Goal: Task Accomplishment & Management: Use online tool/utility

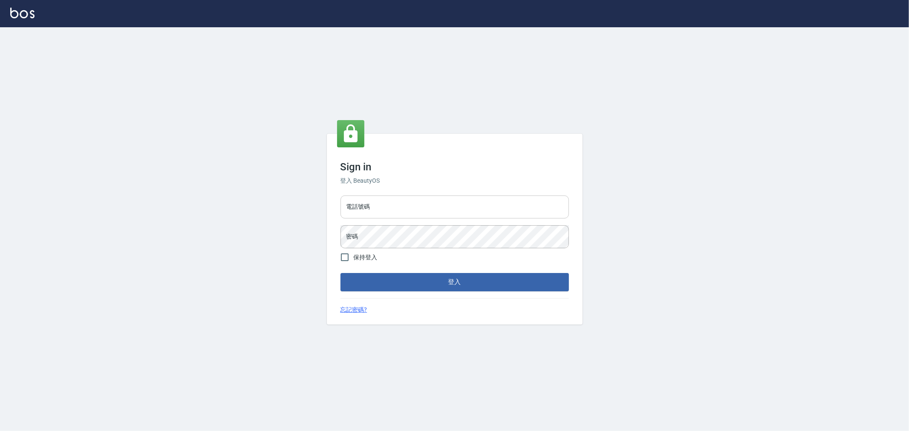
click at [391, 205] on input "電話號碼" at bounding box center [455, 207] width 229 height 23
type input "0955467459"
click at [341, 273] on button "登入" at bounding box center [455, 282] width 229 height 18
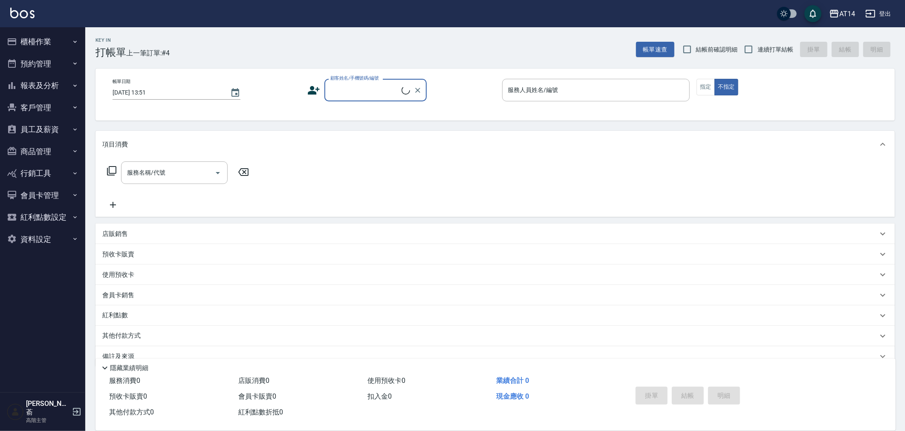
click at [43, 42] on button "櫃檯作業" at bounding box center [42, 42] width 78 height 22
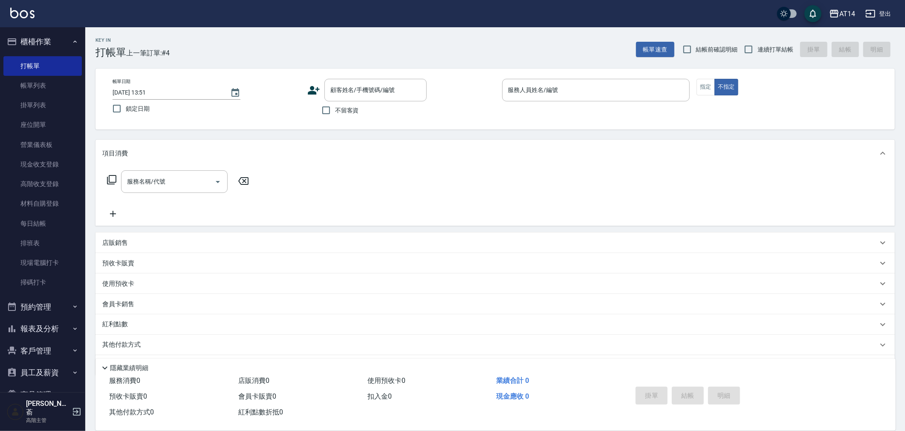
drag, startPoint x: 47, startPoint y: 182, endPoint x: 135, endPoint y: 192, distance: 88.4
click at [47, 182] on link "高階收支登錄" at bounding box center [42, 184] width 78 height 20
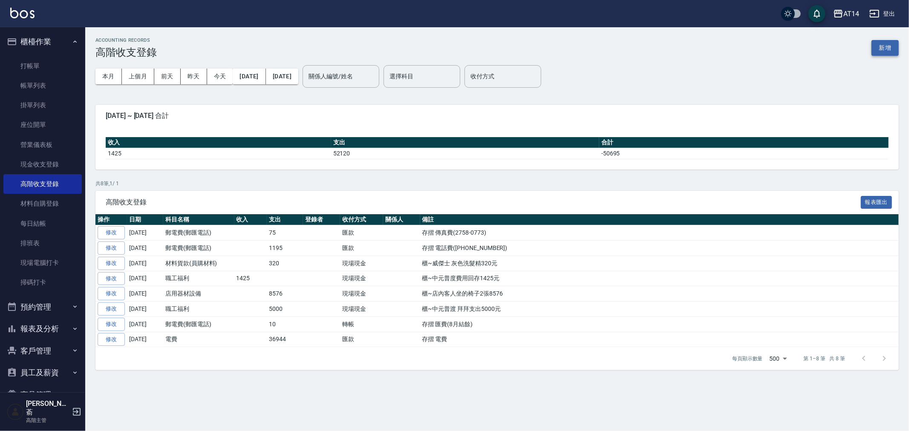
click at [880, 46] on button "新增" at bounding box center [885, 48] width 27 height 16
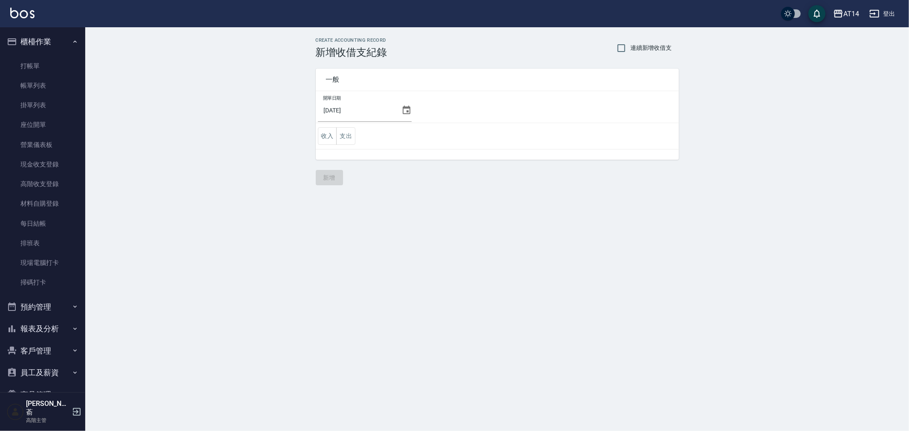
click at [402, 111] on icon at bounding box center [407, 110] width 10 height 10
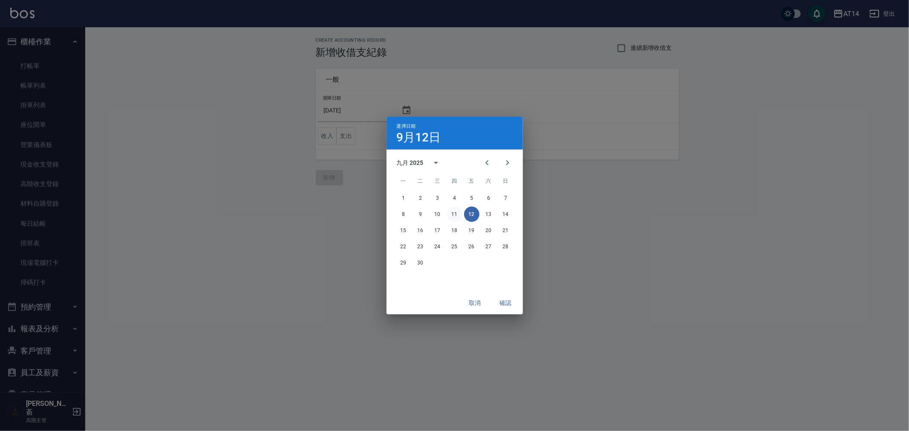
click at [457, 216] on button "11" at bounding box center [454, 214] width 15 height 15
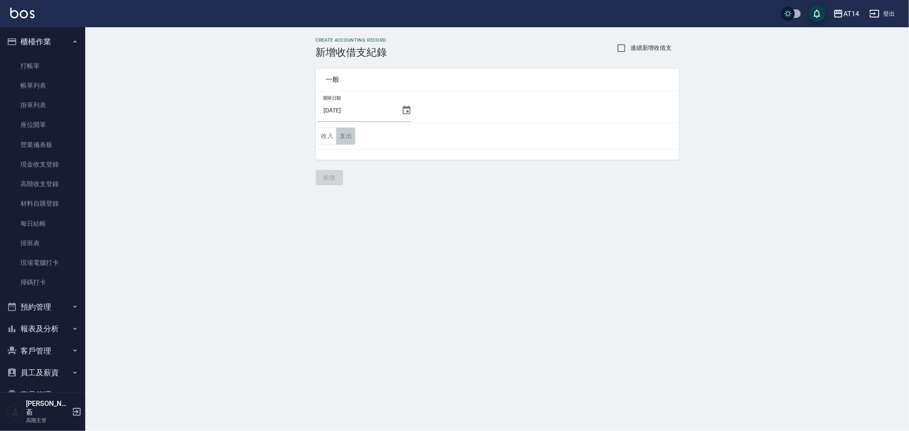
click at [347, 133] on button "支出" at bounding box center [345, 135] width 19 height 17
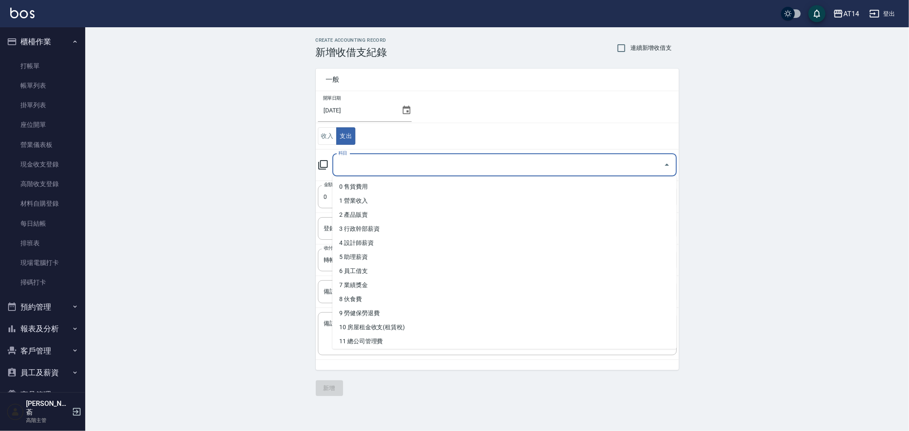
click at [385, 172] on input "科目" at bounding box center [498, 165] width 324 height 15
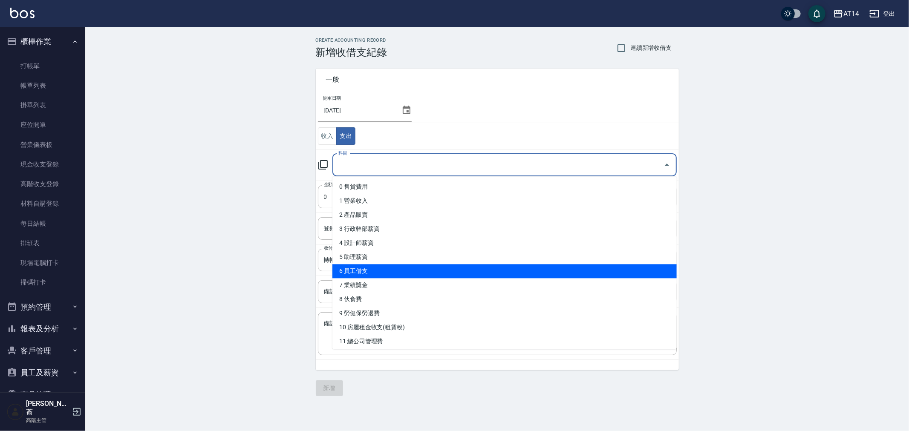
scroll to position [47, 0]
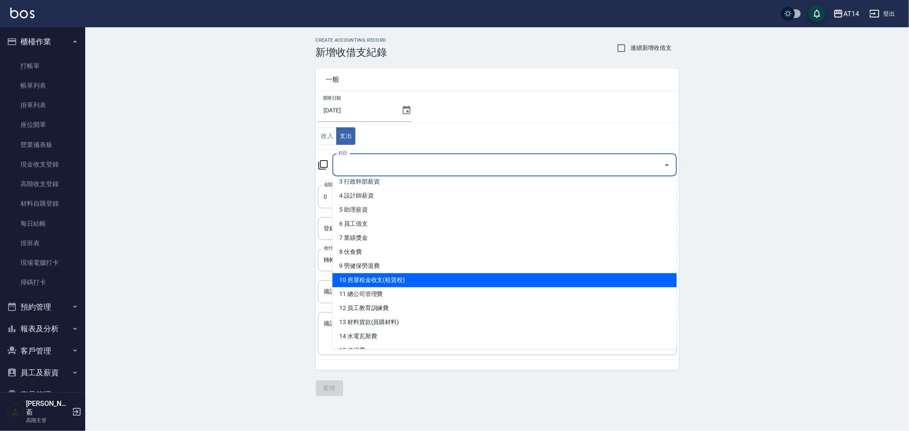
click at [406, 275] on li "10 房屋租金收支(租賃稅)" at bounding box center [505, 280] width 344 height 14
type input "10 房屋租金收支(租賃稅)"
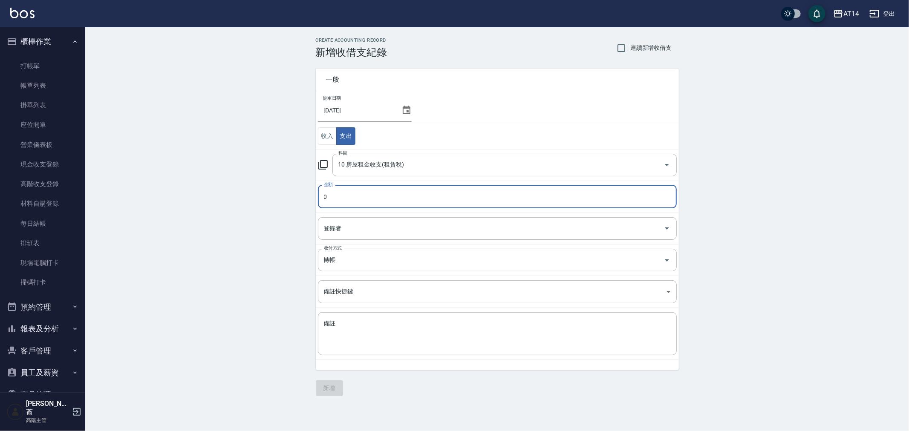
click at [344, 197] on input "0" at bounding box center [497, 196] width 359 height 23
drag, startPoint x: 353, startPoint y: 196, endPoint x: 284, endPoint y: 203, distance: 69.0
click at [284, 203] on div "CREATE ACCOUNTING RECORD 新增收借支紀錄 連續新增收借支 一般 開單日期 [DATE] 收入 支出 科目 10 房屋租金收支(租賃稅)…" at bounding box center [497, 216] width 824 height 379
type input "13000"
click at [344, 261] on input "轉帳" at bounding box center [485, 260] width 327 height 15
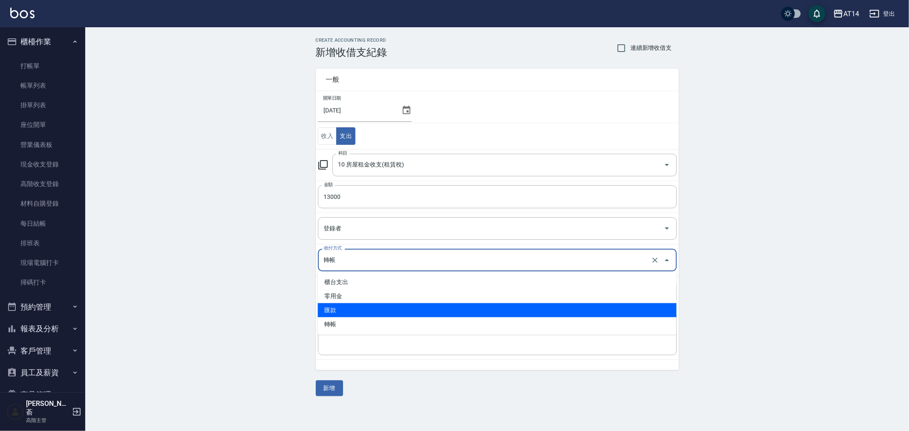
click at [354, 313] on li "匯款" at bounding box center [497, 311] width 359 height 14
type input "匯款"
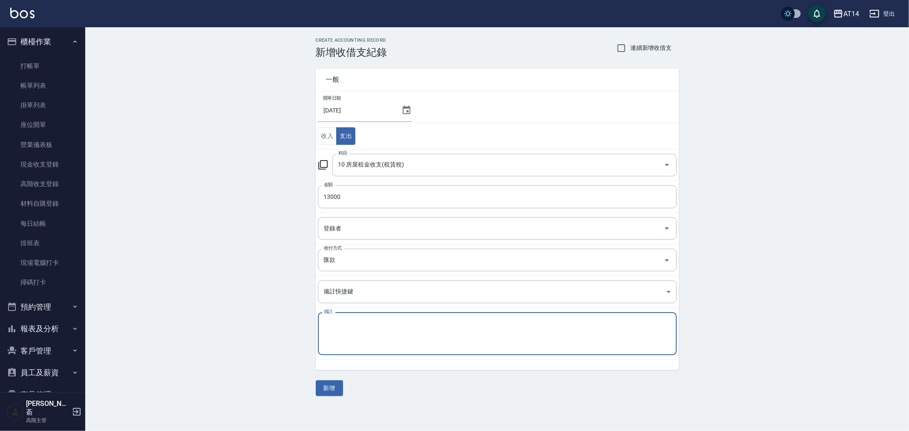
click at [356, 333] on textarea "備註" at bounding box center [497, 334] width 347 height 29
drag, startPoint x: 364, startPoint y: 324, endPoint x: 316, endPoint y: 327, distance: 47.8
click at [313, 329] on div "一般 開單日期 [DATE] 收入 支出 科目 10 房屋租金收支(租賃稅) 科目 金額 13000 金額 登錄者 登錄者 收付方式 匯款 收付方式 備註快捷…" at bounding box center [492, 214] width 373 height 312
type textarea "存摺 宿舍租金"
drag, startPoint x: 335, startPoint y: 321, endPoint x: 320, endPoint y: 389, distance: 69.4
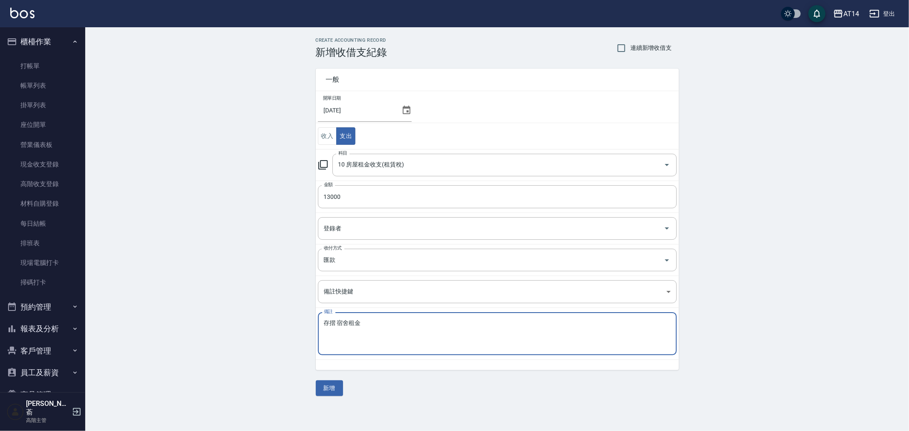
click at [320, 387] on button "新增" at bounding box center [329, 389] width 27 height 16
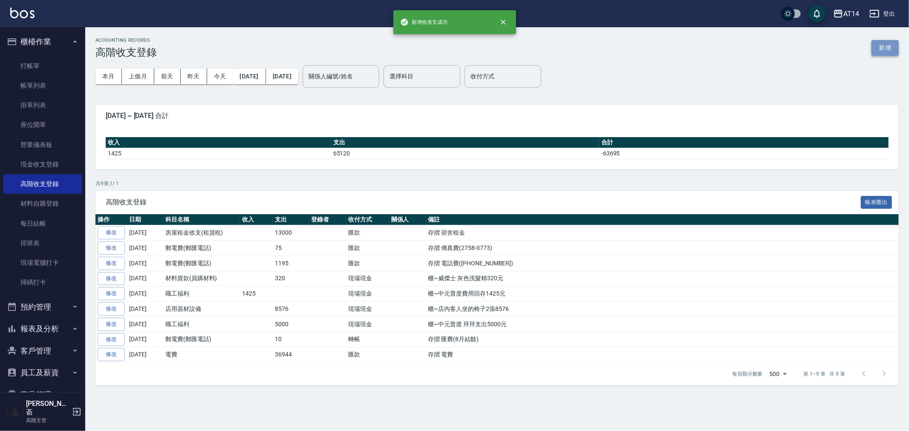
click at [881, 46] on button "新增" at bounding box center [885, 48] width 27 height 16
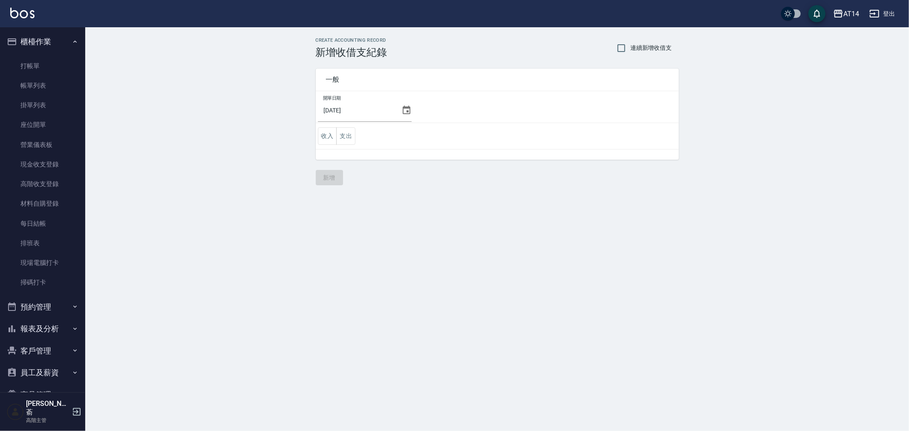
click at [405, 110] on icon at bounding box center [407, 110] width 10 height 10
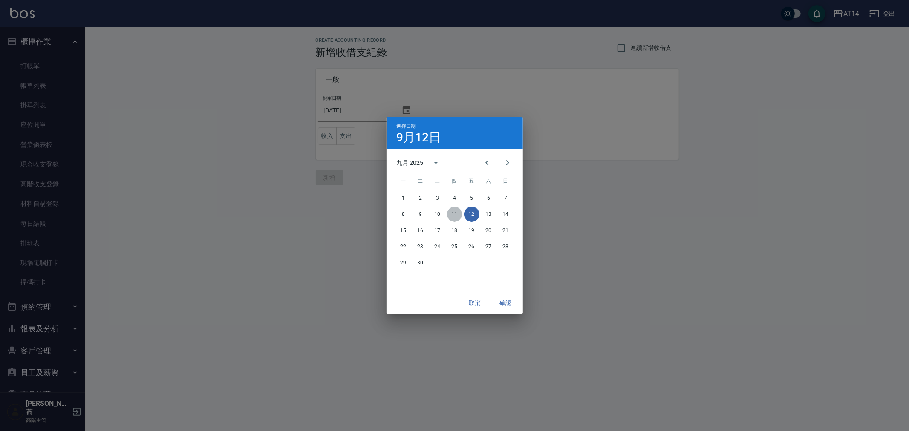
click at [454, 216] on button "11" at bounding box center [454, 214] width 15 height 15
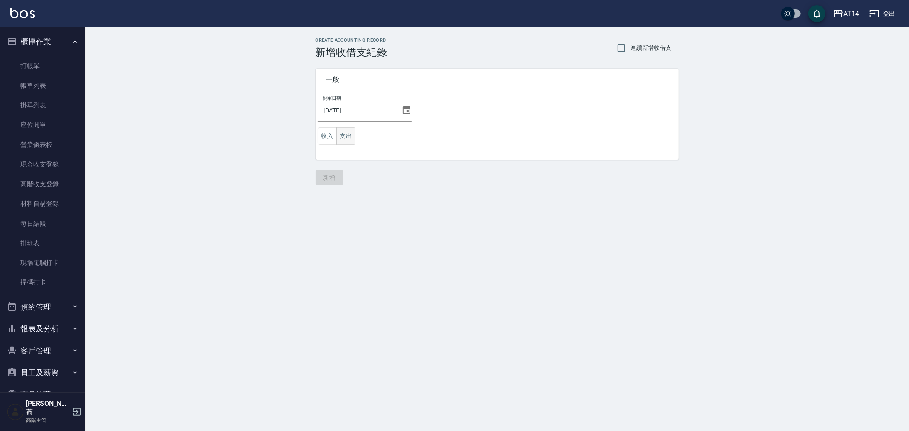
click at [343, 135] on button "支出" at bounding box center [345, 135] width 19 height 17
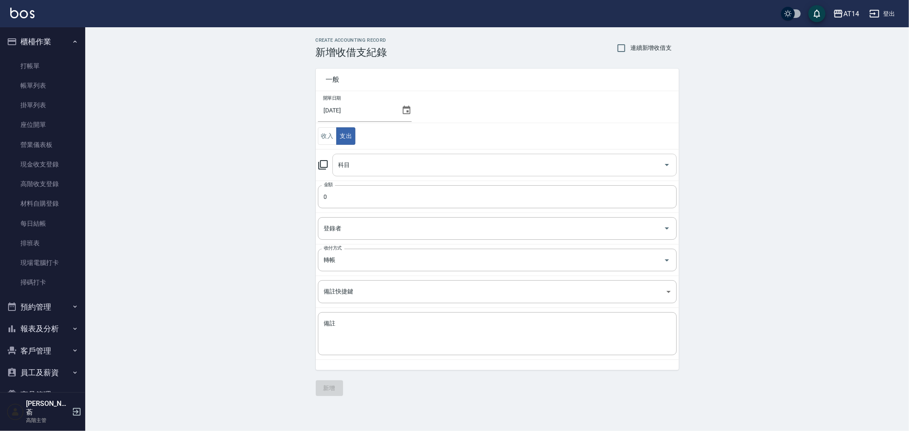
click at [364, 169] on input "科目" at bounding box center [498, 165] width 324 height 15
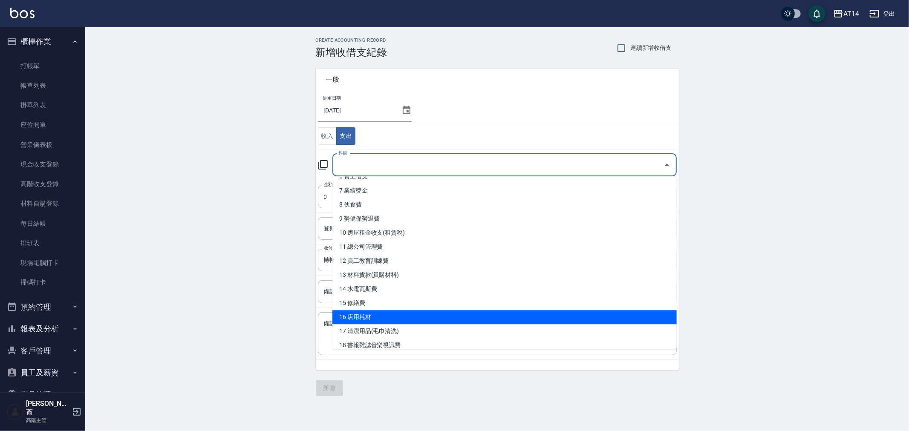
scroll to position [142, 0]
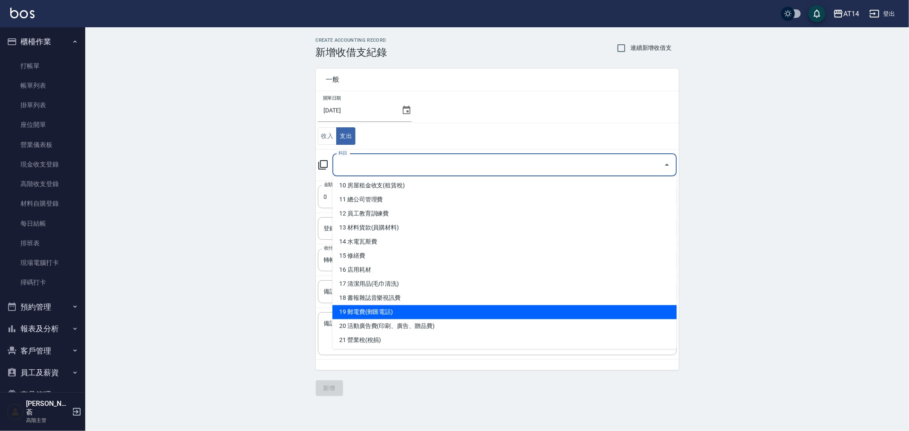
click at [412, 312] on li "19 郵電費(郵匯電話)" at bounding box center [505, 312] width 344 height 14
type input "19 郵電費(郵匯電話)"
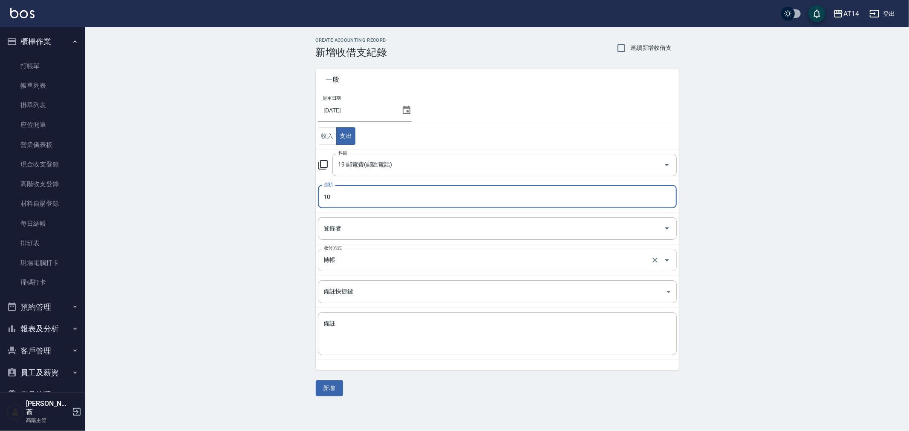
type input "10"
click at [366, 258] on input "轉帳" at bounding box center [485, 260] width 327 height 15
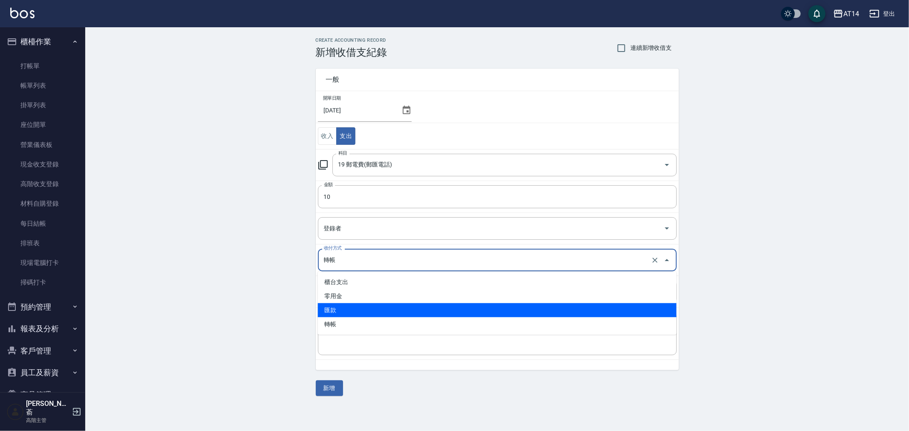
click at [361, 312] on li "匯款" at bounding box center [497, 311] width 359 height 14
type input "匯款"
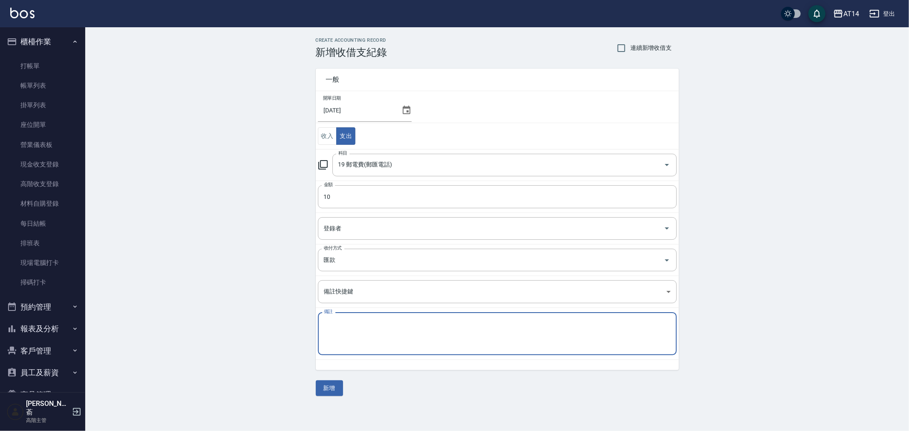
drag, startPoint x: 361, startPoint y: 329, endPoint x: 330, endPoint y: 324, distance: 31.4
click at [330, 324] on textarea "備註" at bounding box center [497, 334] width 347 height 29
drag, startPoint x: 330, startPoint y: 324, endPoint x: 351, endPoint y: 339, distance: 25.2
click at [351, 339] on textarea "備註" at bounding box center [497, 334] width 347 height 29
type textarea "存摺 匯費(宿舍租金)"
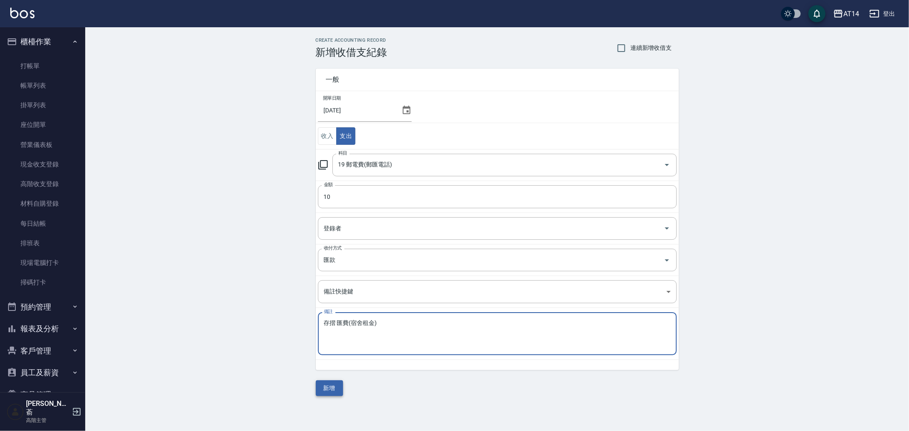
click at [331, 391] on button "新增" at bounding box center [329, 389] width 27 height 16
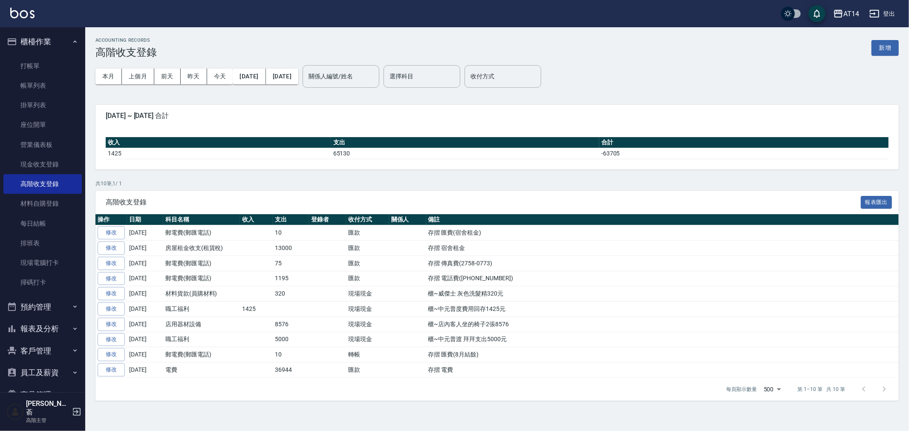
click at [266, 177] on div "ACCOUNTING RECORDS 高階收支登錄 新增 本月 上個月 [DATE] [DATE] [DATE] [DATE] [DATE] 關係人編號/姓名…" at bounding box center [497, 219] width 824 height 384
click at [890, 43] on button "新增" at bounding box center [885, 48] width 27 height 16
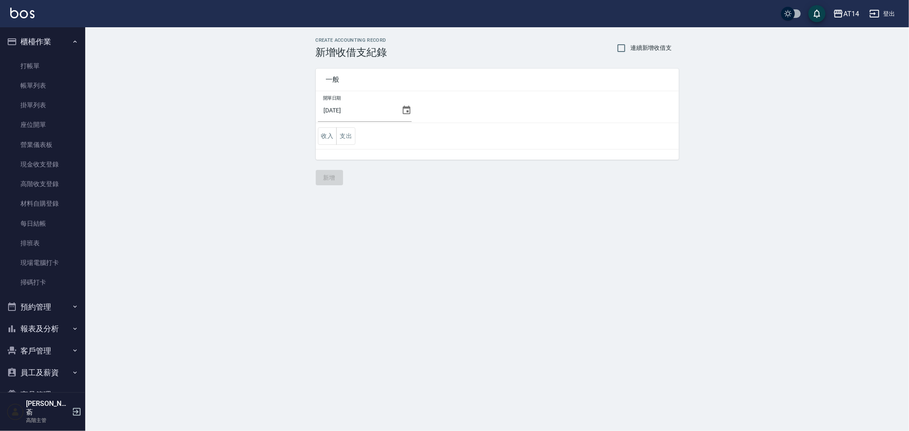
click at [402, 110] on icon at bounding box center [407, 110] width 10 height 10
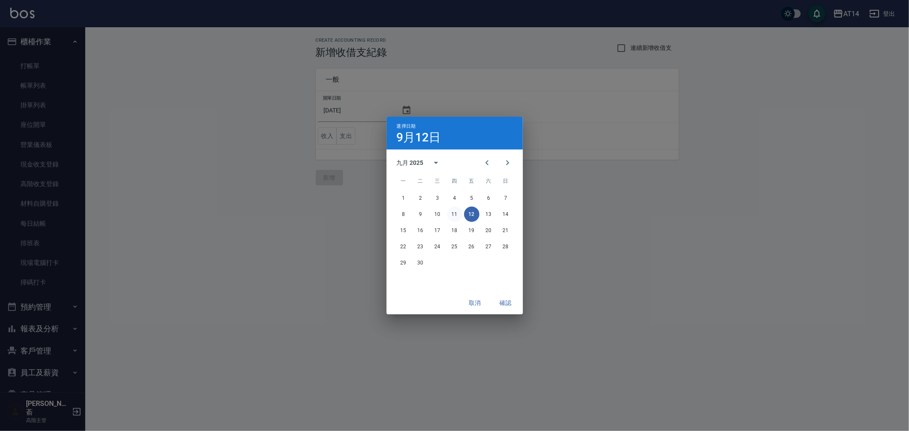
drag, startPoint x: 457, startPoint y: 212, endPoint x: 459, endPoint y: 216, distance: 4.5
click at [457, 211] on button "11" at bounding box center [454, 214] width 15 height 15
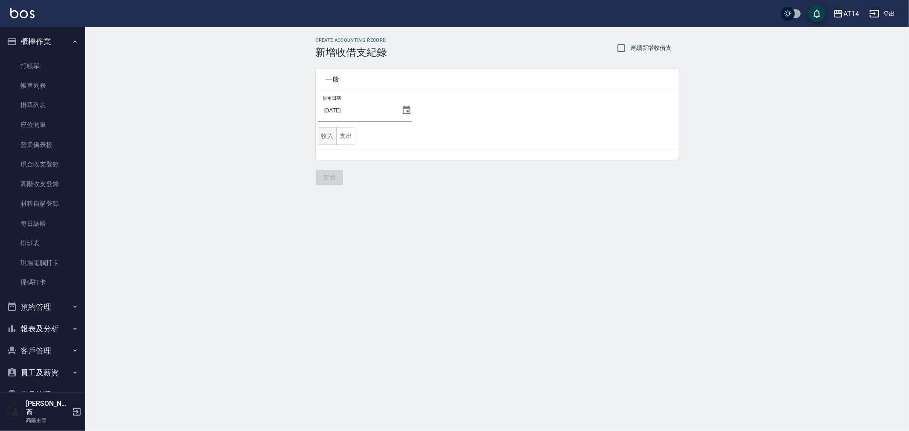
click at [318, 136] on button "收入" at bounding box center [327, 135] width 19 height 17
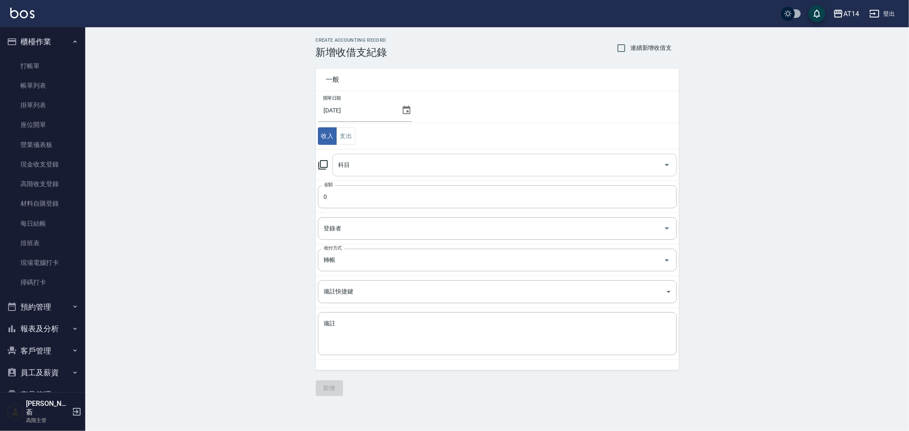
click at [381, 166] on input "科目" at bounding box center [498, 165] width 324 height 15
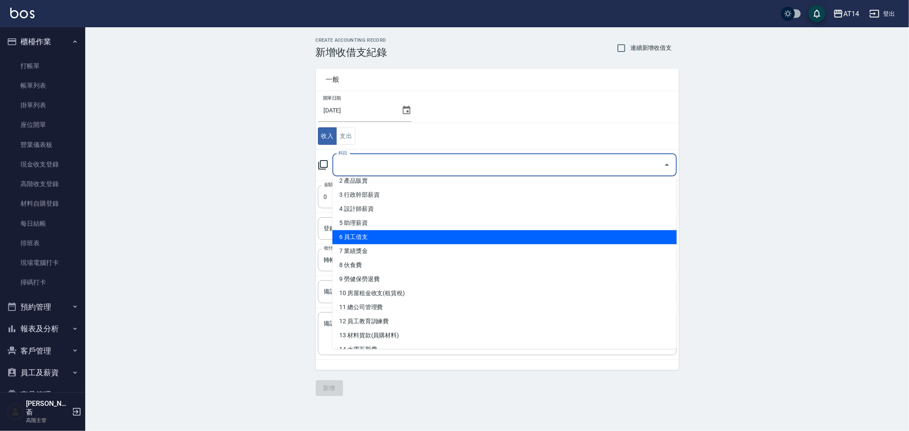
scroll to position [47, 0]
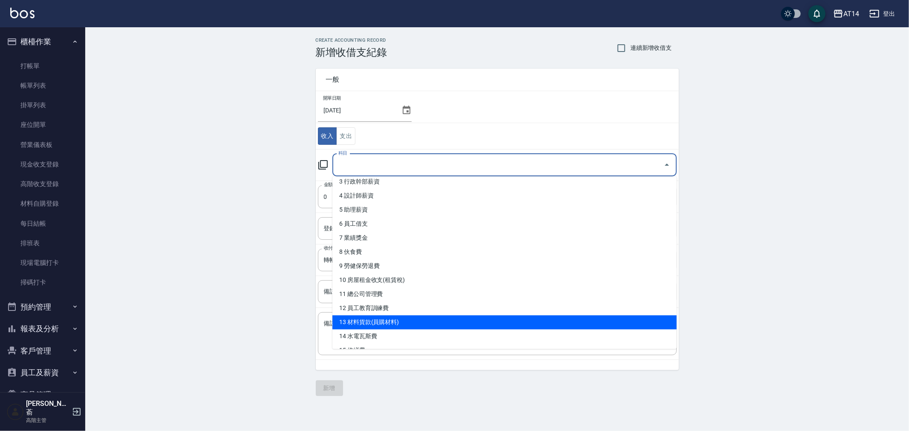
click at [421, 323] on li "13 材料貨款(員購材料)" at bounding box center [505, 322] width 344 height 14
type input "13 材料貨款(員購材料)"
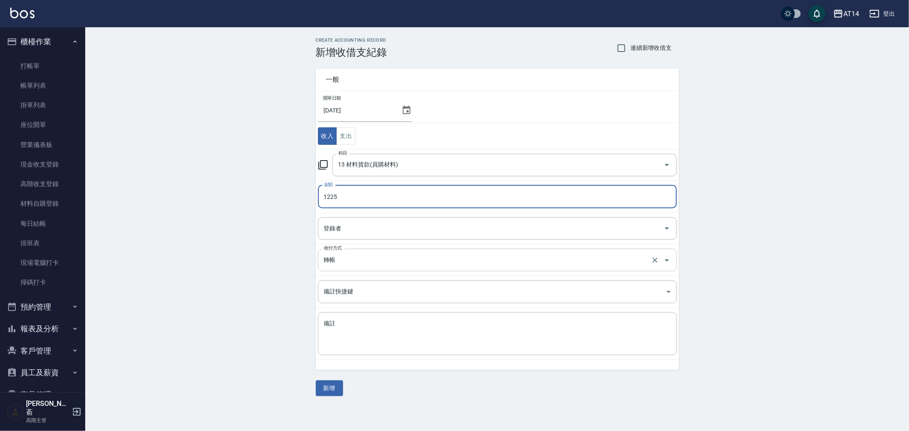
type input "1225"
click at [367, 260] on input "轉帳" at bounding box center [485, 260] width 327 height 15
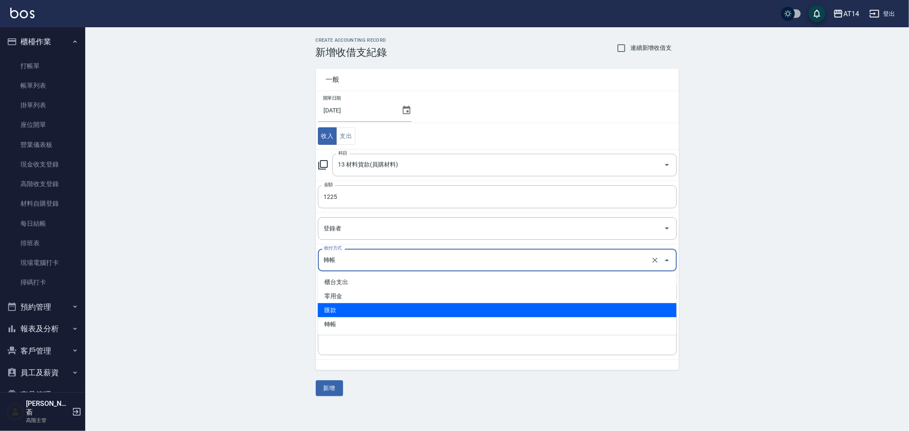
click at [361, 310] on li "匯款" at bounding box center [497, 311] width 359 height 14
type input "匯款"
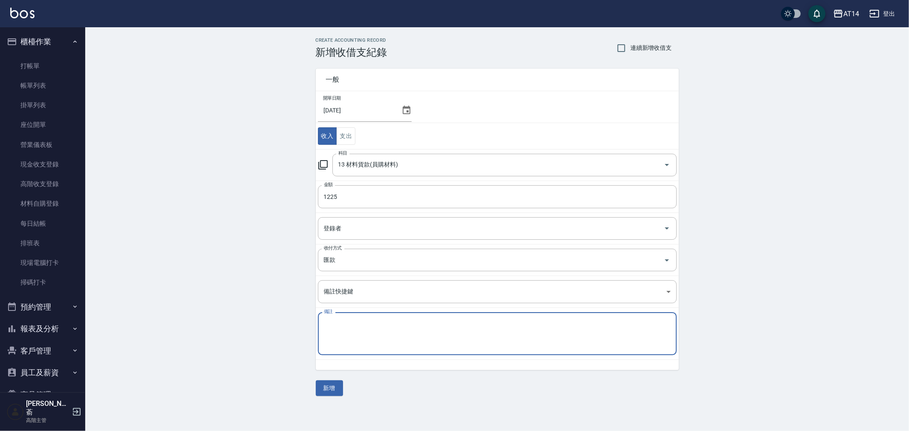
click at [359, 330] on textarea "備註" at bounding box center [497, 334] width 347 height 29
type textarea "存摺 114/8材料費回存([PERSON_NAME])"
drag, startPoint x: 415, startPoint y: 325, endPoint x: 317, endPoint y: 330, distance: 98.1
click at [317, 330] on td "備註 存摺 114/8材料費回存([PERSON_NAME]) x 備註" at bounding box center [497, 334] width 363 height 52
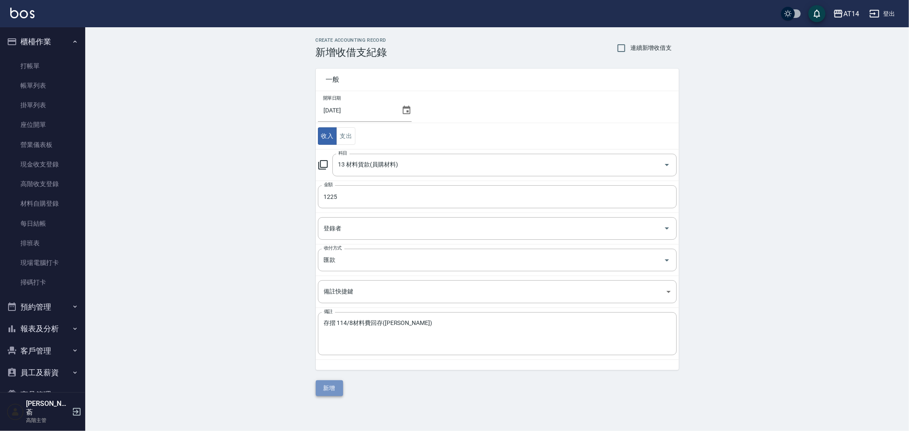
click at [327, 390] on button "新增" at bounding box center [329, 389] width 27 height 16
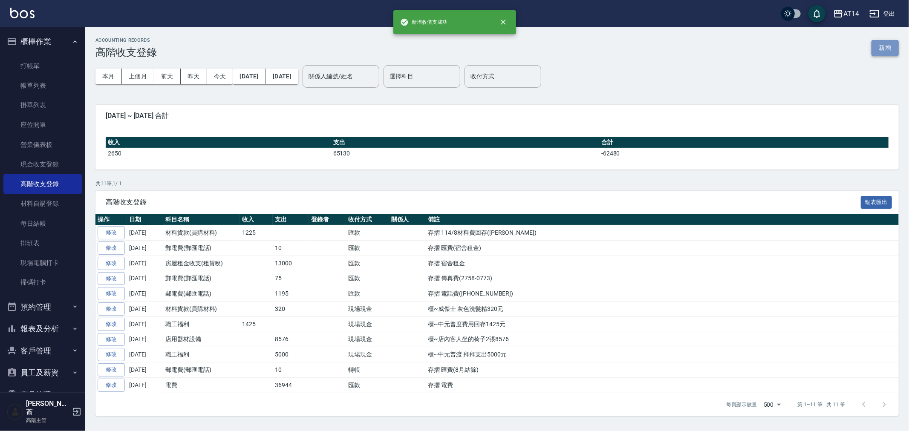
click at [889, 40] on button "新增" at bounding box center [885, 48] width 27 height 16
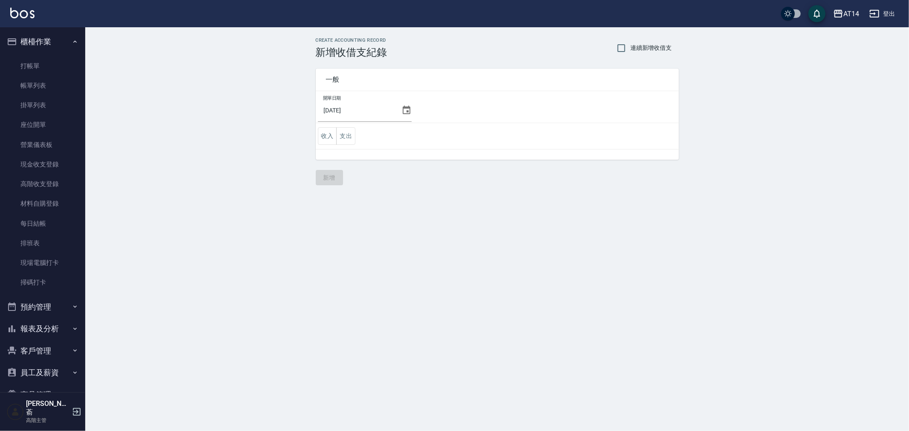
click at [403, 107] on icon at bounding box center [407, 110] width 8 height 9
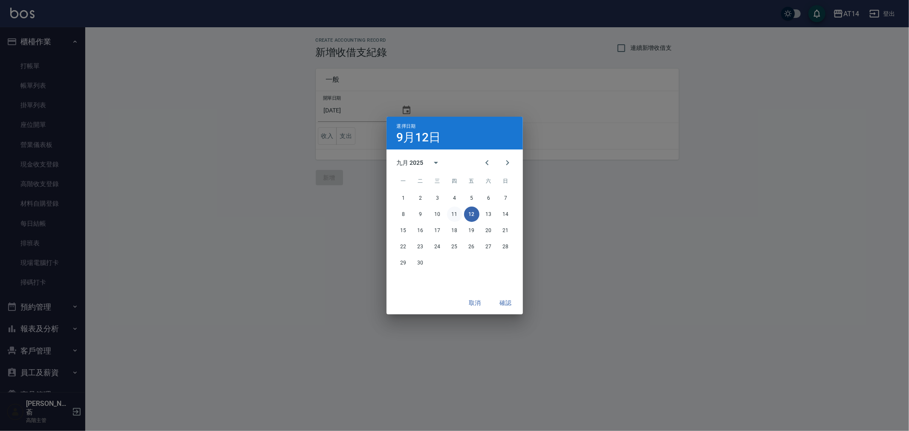
click at [452, 208] on div "8 9 10 11 12 13 14" at bounding box center [455, 214] width 136 height 15
click at [454, 213] on button "11" at bounding box center [454, 214] width 15 height 15
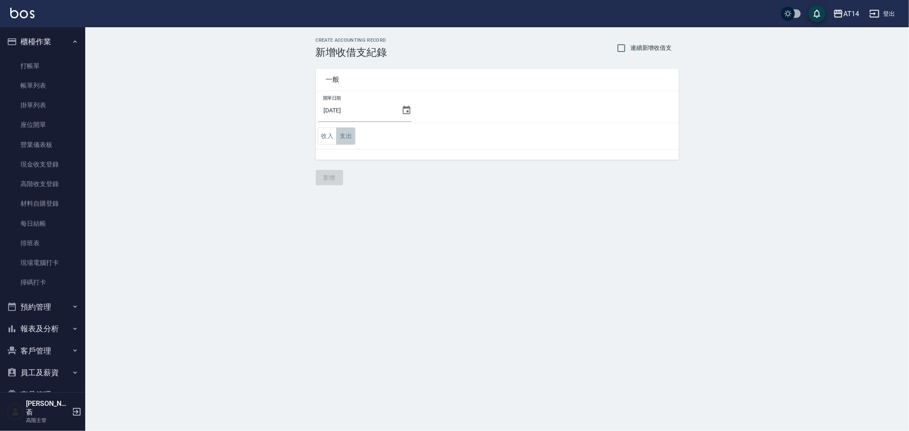
click at [344, 136] on button "支出" at bounding box center [345, 135] width 19 height 17
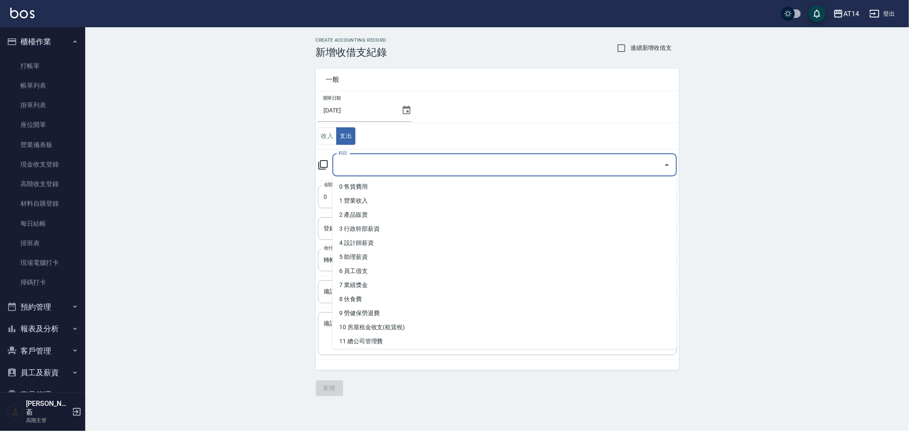
click at [360, 169] on input "科目" at bounding box center [498, 165] width 324 height 15
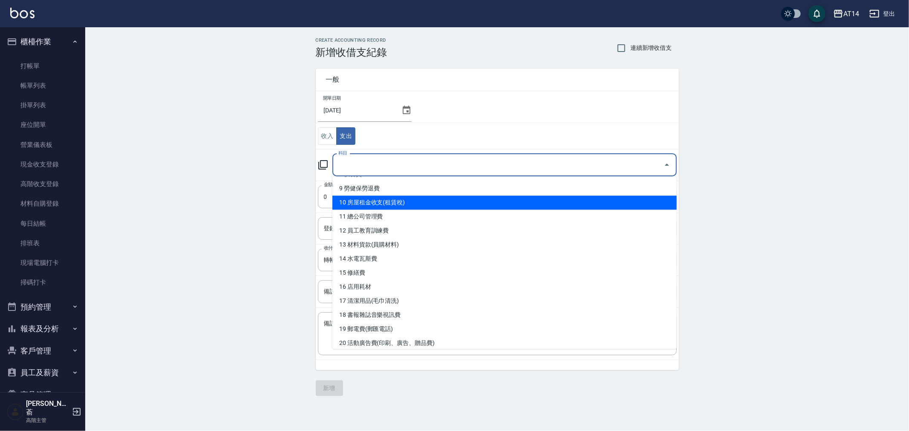
scroll to position [142, 0]
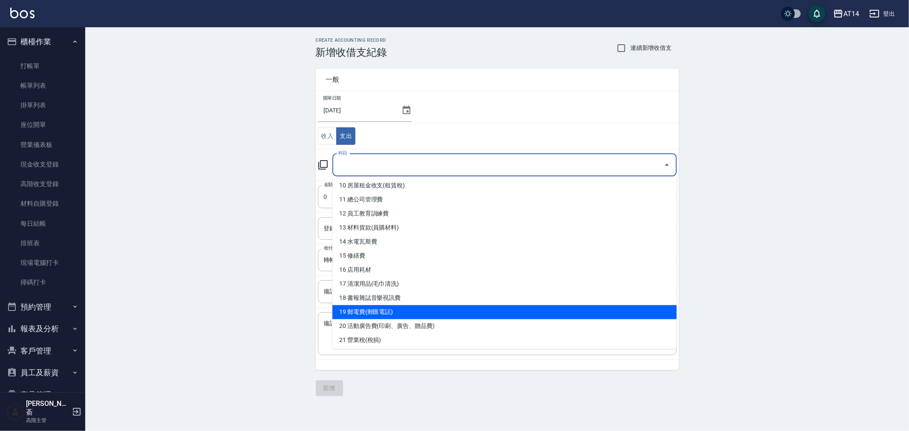
click at [414, 307] on li "19 郵電費(郵匯電話)" at bounding box center [505, 312] width 344 height 14
type input "19 郵電費(郵匯電話)"
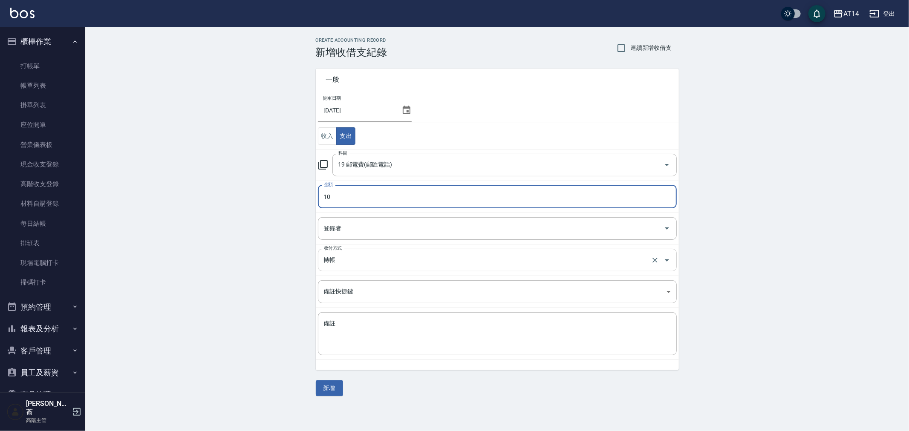
type input "10"
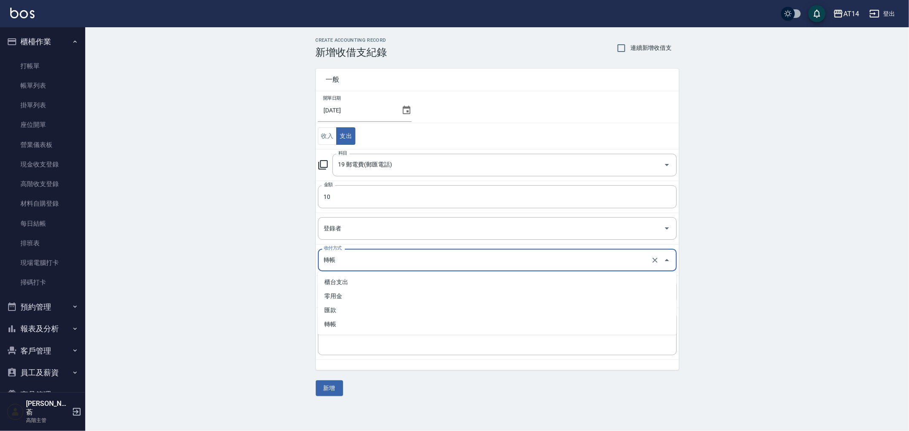
click at [346, 264] on input "轉帳" at bounding box center [485, 260] width 327 height 15
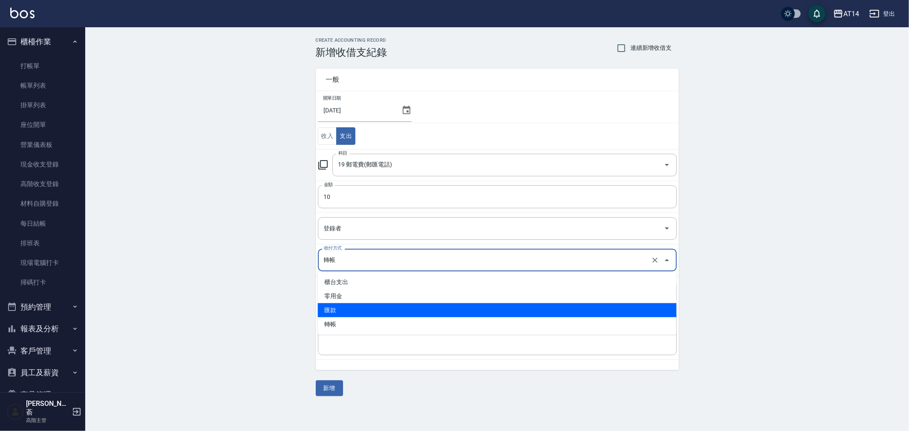
click at [357, 308] on li "匯款" at bounding box center [497, 311] width 359 height 14
type input "匯款"
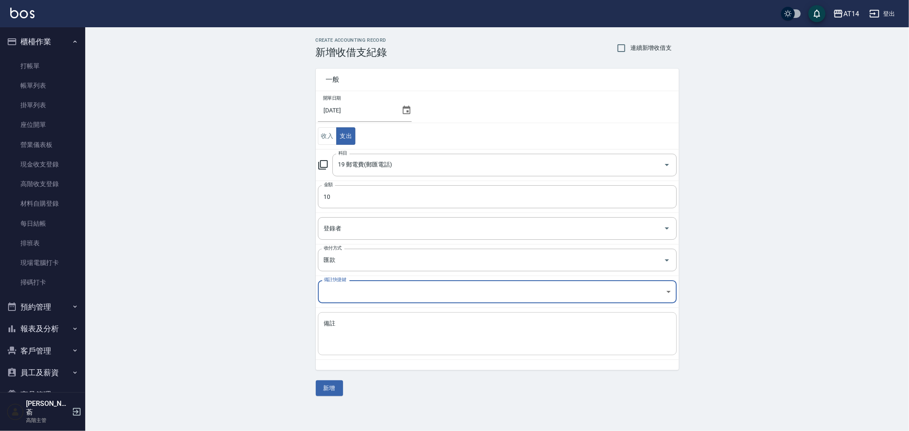
click at [359, 334] on textarea "備註" at bounding box center [497, 334] width 347 height 29
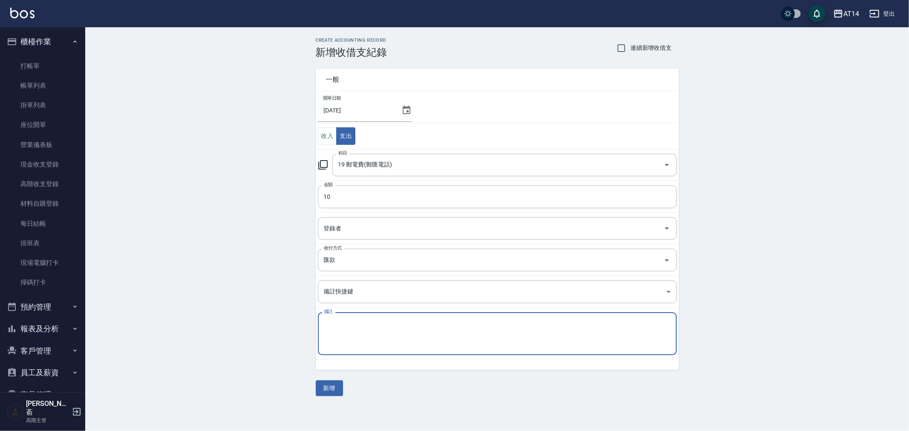
paste textarea "存摺 114/8材料費回存([PERSON_NAME])"
type textarea "存摺 114/8材料費回存([PERSON_NAME])"
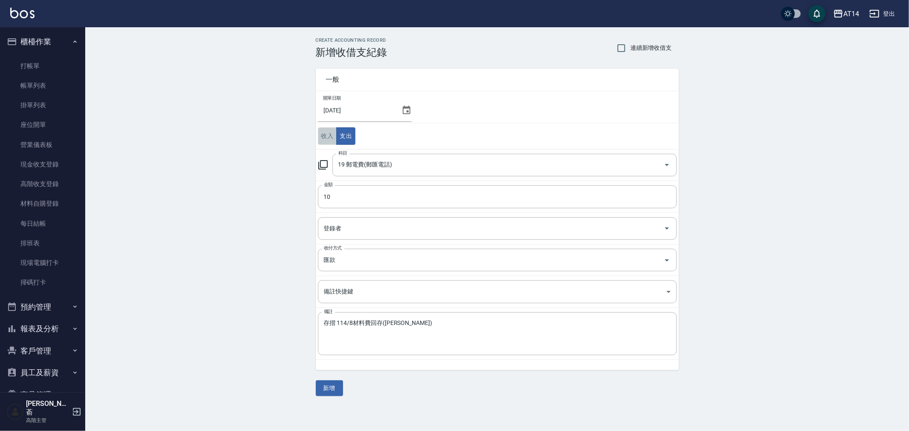
click at [323, 133] on button "收入" at bounding box center [327, 135] width 19 height 17
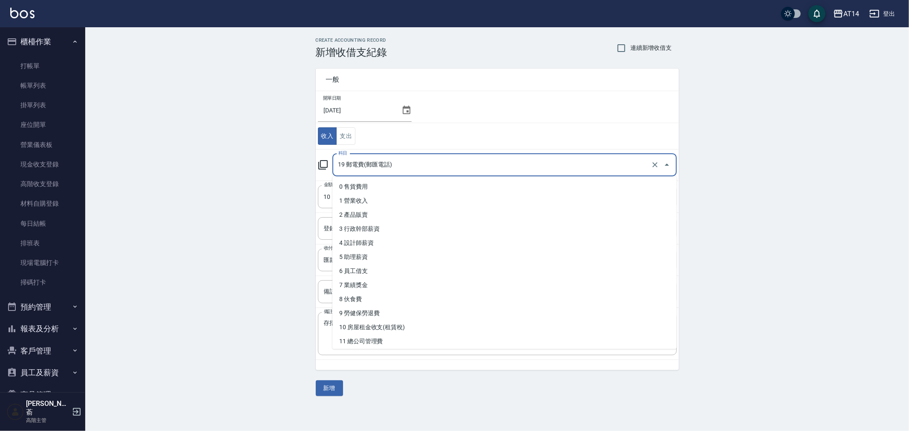
drag, startPoint x: 415, startPoint y: 162, endPoint x: 331, endPoint y: 174, distance: 85.3
click at [331, 174] on div "科目 19 郵電費(郵匯電話) 科目" at bounding box center [497, 165] width 359 height 23
type input "19 郵電費(郵匯電話)"
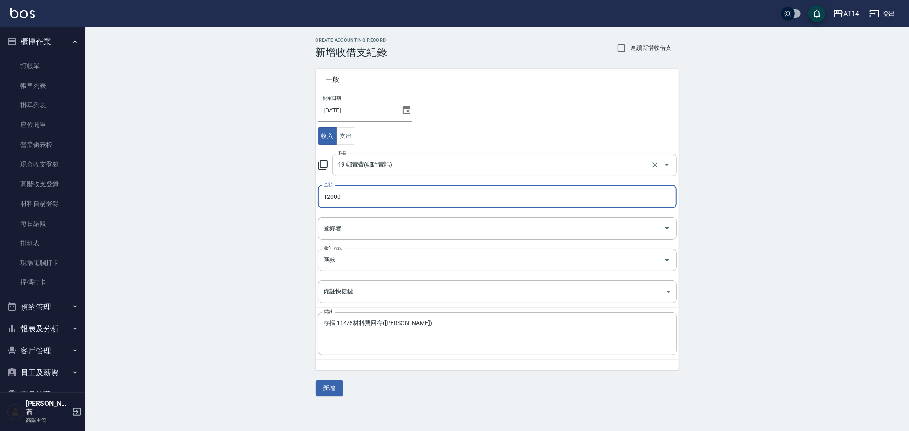
type input "12000"
click at [406, 168] on input "19 郵電費(郵匯電話)" at bounding box center [492, 165] width 313 height 15
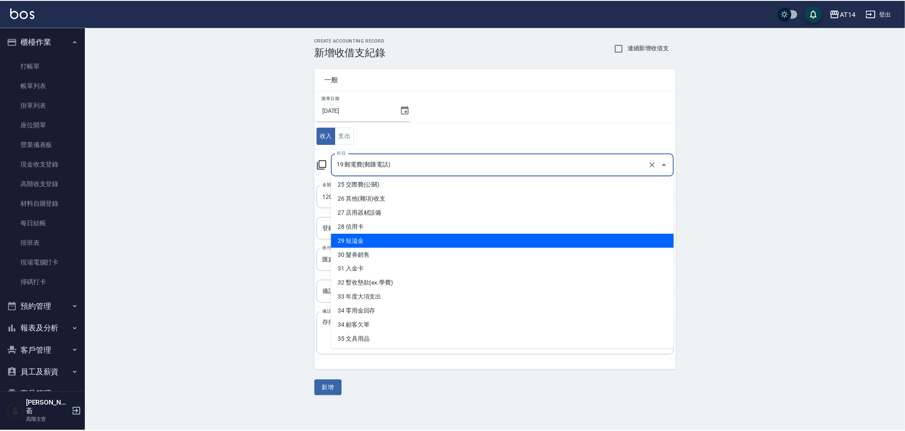
scroll to position [355, 0]
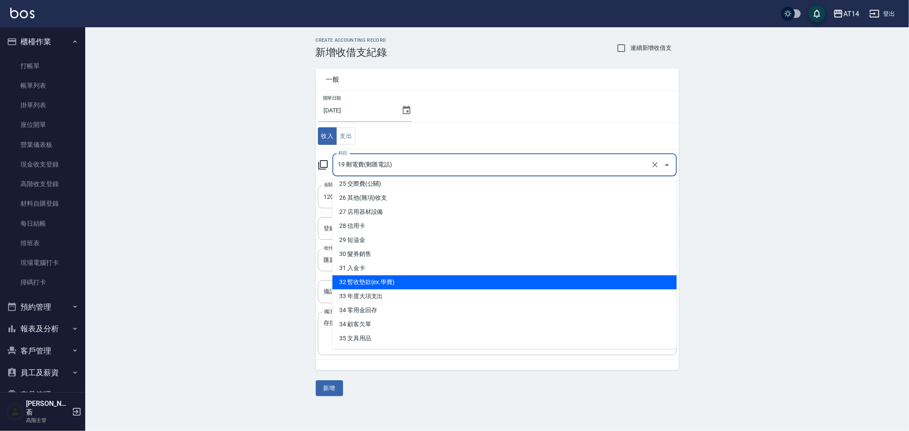
click at [428, 284] on li "32 暫收墊款(ex.學費)" at bounding box center [505, 282] width 344 height 14
type input "32 暫收墊款(ex.學費)"
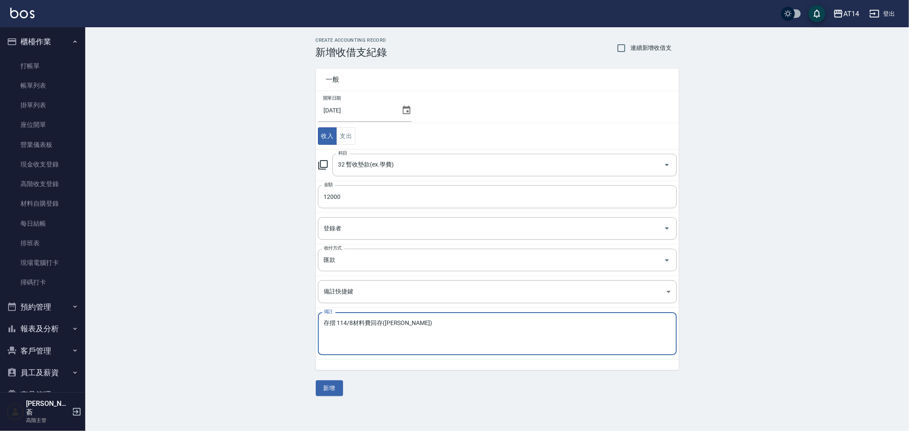
drag, startPoint x: 414, startPoint y: 322, endPoint x: 304, endPoint y: 321, distance: 110.4
click at [304, 321] on div "CREATE ACCOUNTING RECORD 新增收借支紀錄 連續新增收借支 一般 開單日期 [DATE] 收入 支出 科目 32 暫收墊款(ex.學費)…" at bounding box center [497, 216] width 824 height 379
click at [339, 325] on textarea "存摺 114/8材料費回存([PERSON_NAME])" at bounding box center [497, 334] width 347 height 29
click at [352, 323] on textarea "存摺 114/8材料費回存([PERSON_NAME])" at bounding box center [497, 334] width 347 height 29
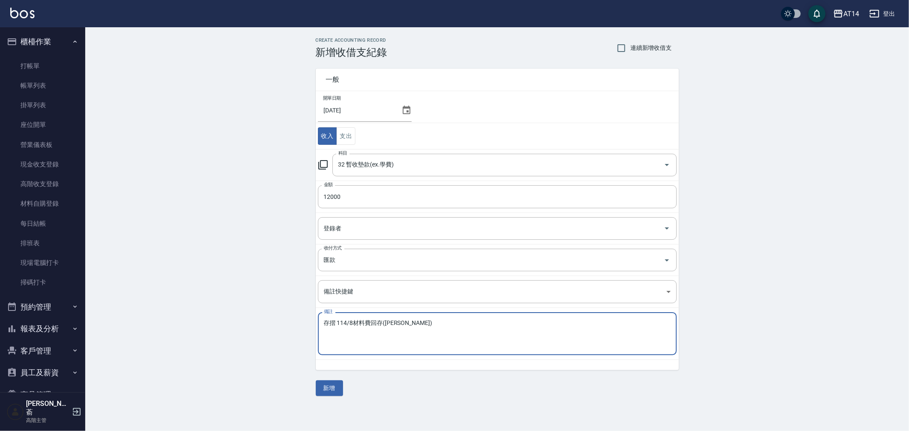
drag, startPoint x: 371, startPoint y: 323, endPoint x: 337, endPoint y: 323, distance: 33.7
click at [337, 323] on textarea "存摺 114/8材料費回存([PERSON_NAME])" at bounding box center [497, 334] width 347 height 29
type textarea "存摺 合肥上課機票回存([PERSON_NAME])"
click at [329, 388] on button "新增" at bounding box center [329, 389] width 27 height 16
